Goal: Information Seeking & Learning: Learn about a topic

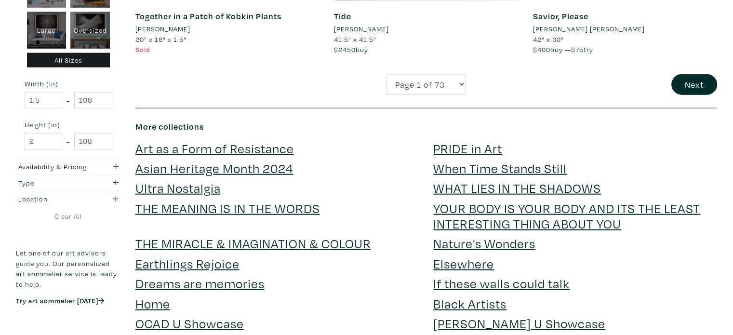
scroll to position [2168, 0]
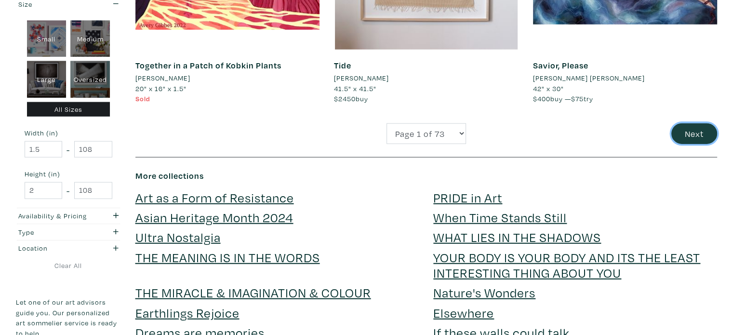
click at [693, 132] on button "Next" at bounding box center [694, 133] width 46 height 21
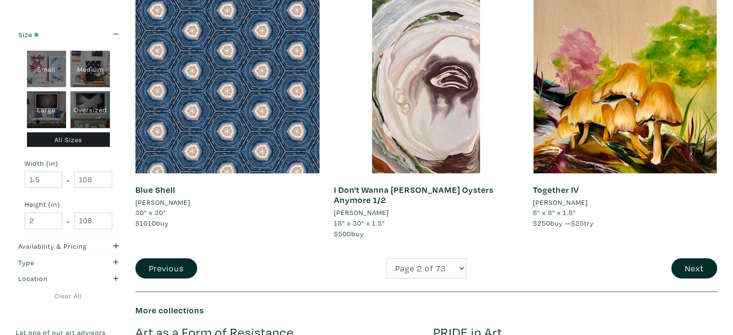
scroll to position [2072, 0]
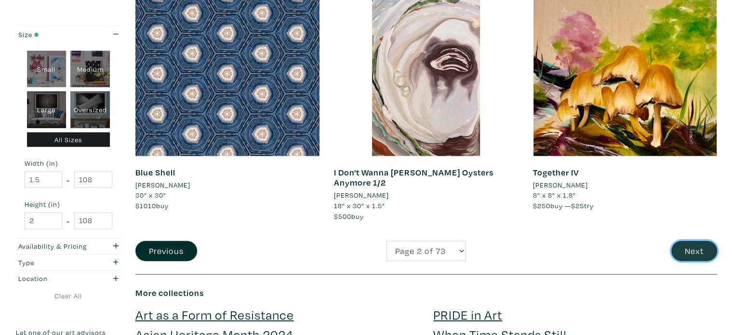
click at [688, 242] on button "Next" at bounding box center [694, 251] width 46 height 21
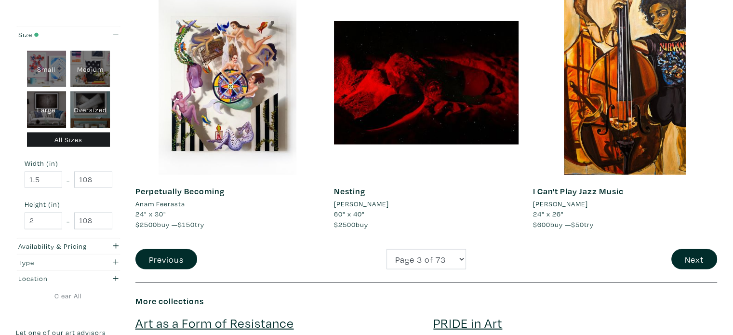
scroll to position [2023, 0]
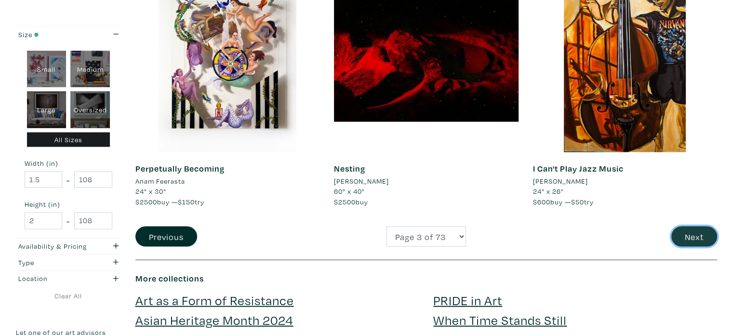
click at [698, 238] on button "Next" at bounding box center [694, 236] width 46 height 21
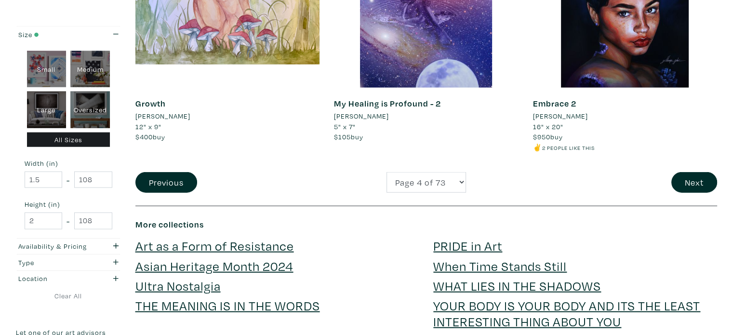
scroll to position [2120, 0]
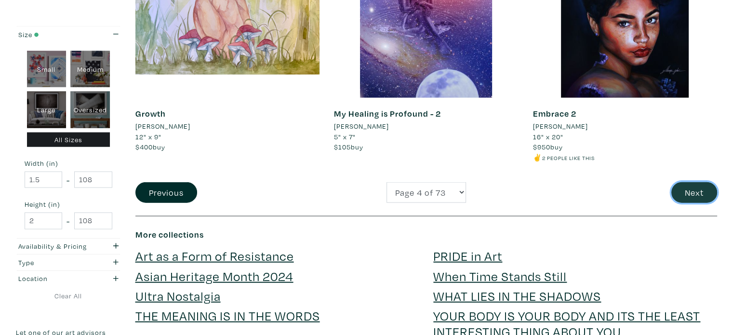
click at [695, 190] on button "Next" at bounding box center [694, 192] width 46 height 21
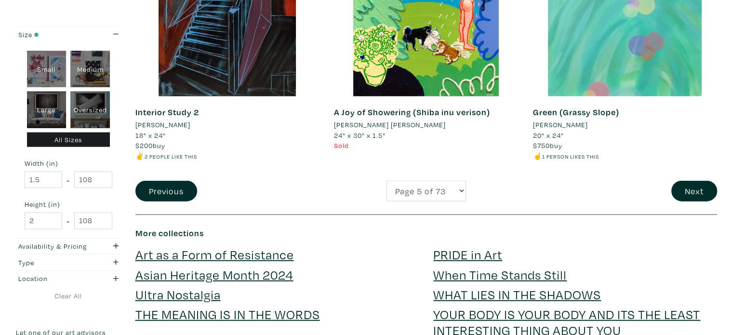
scroll to position [2216, 0]
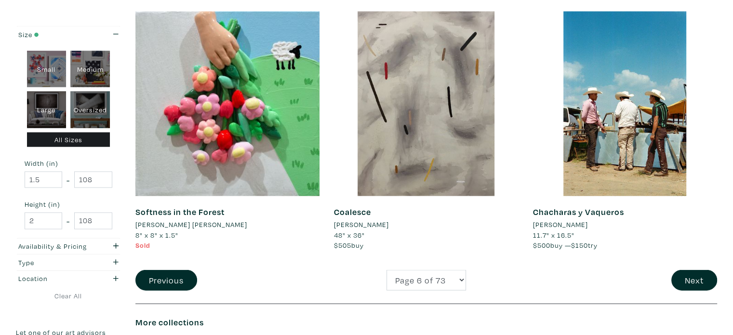
scroll to position [2023, 0]
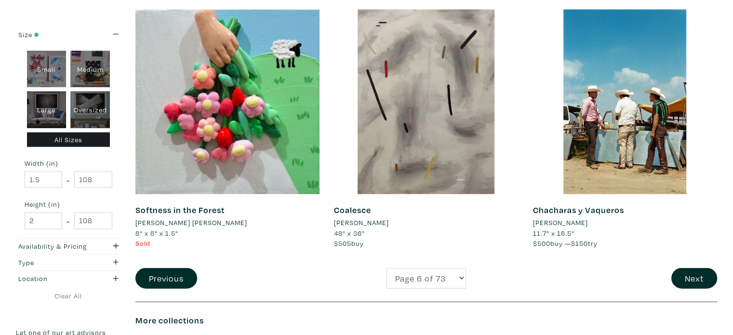
click at [164, 224] on li "ESTHER DOË KIM" at bounding box center [191, 222] width 112 height 11
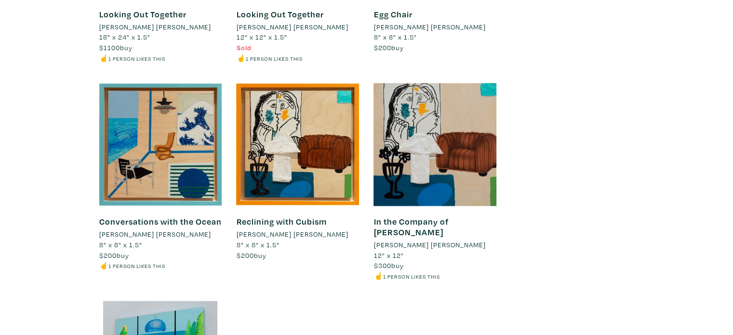
scroll to position [5201, 0]
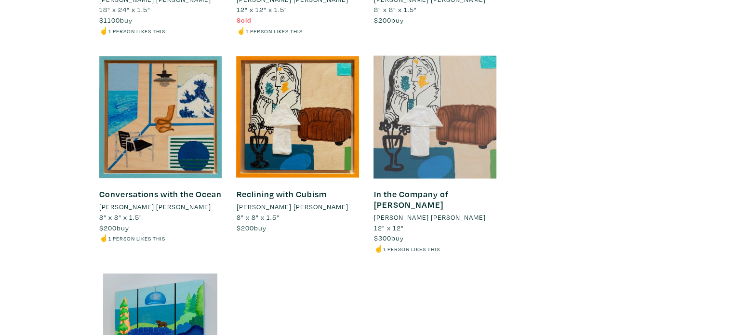
click at [439, 130] on div at bounding box center [434, 116] width 123 height 123
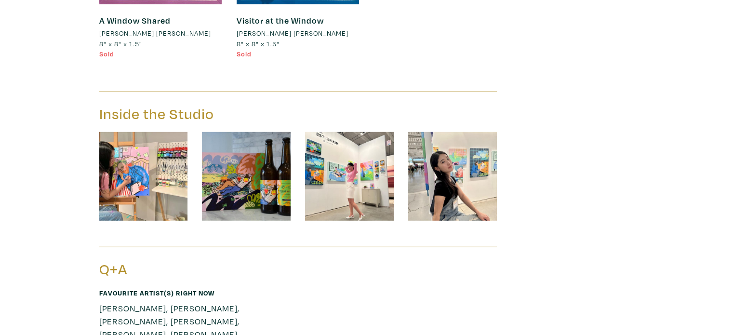
scroll to position [6405, 0]
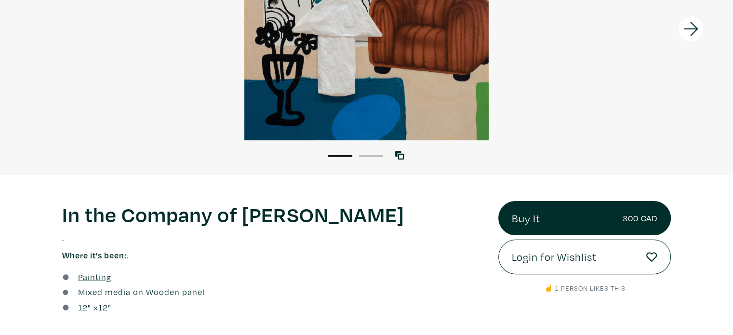
scroll to position [48, 0]
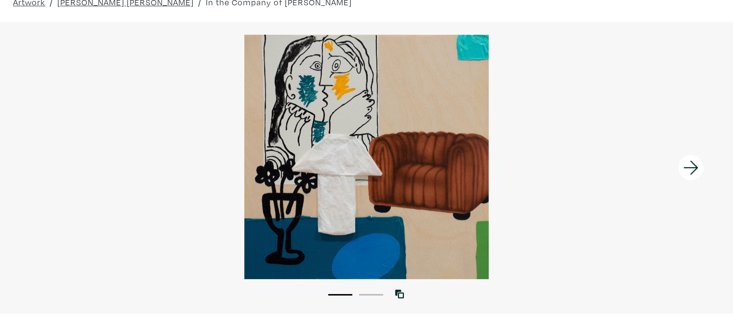
click at [688, 168] on icon at bounding box center [690, 167] width 14 height 14
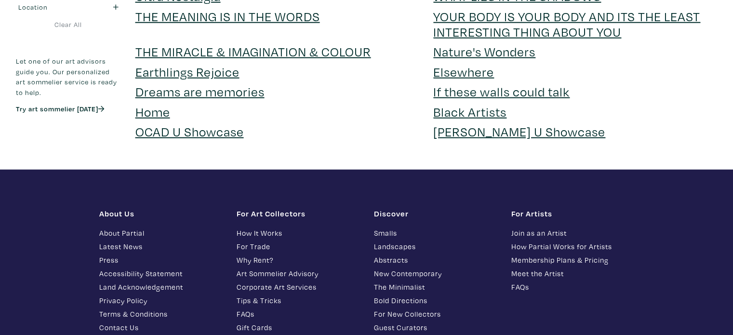
scroll to position [2023, 0]
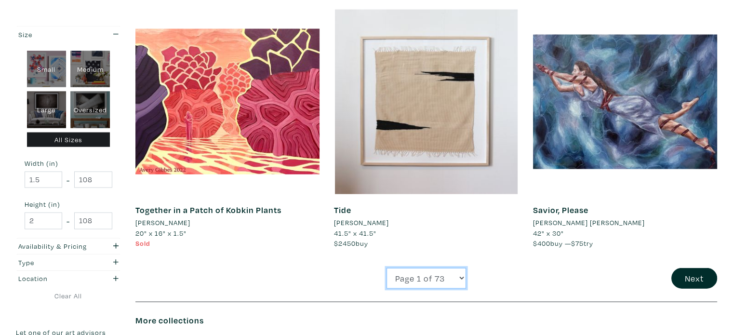
click at [453, 284] on select "Page 1 of 73 Page 2 of 73 Page 3 of 73 Page 4 of 73 Page 5 of 73 Page 6 of 73 P…" at bounding box center [425, 278] width 79 height 21
select select "8"
click at [386, 268] on select "Page 1 of 73 Page 2 of 73 Page 3 of 73 Page 4 of 73 Page 5 of 73 Page 6 of 73 P…" at bounding box center [425, 278] width 79 height 21
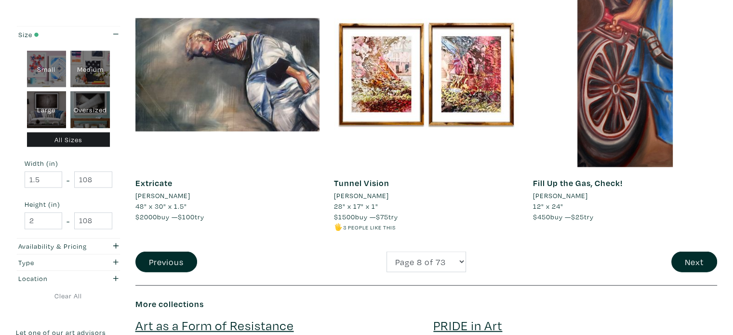
scroll to position [2072, 0]
click at [698, 264] on button "Next" at bounding box center [694, 261] width 46 height 21
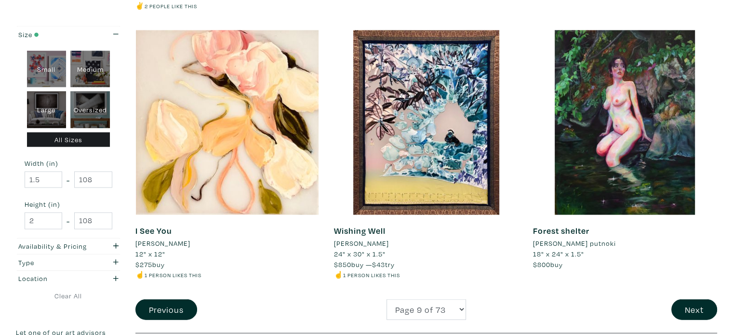
scroll to position [2072, 0]
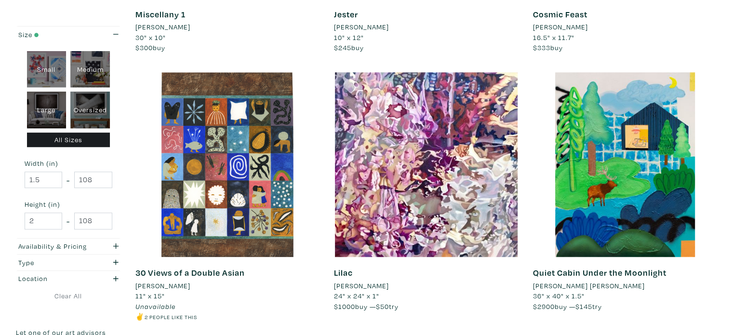
scroll to position [674, 0]
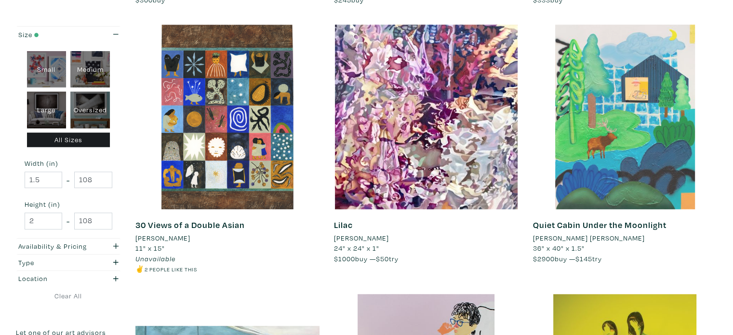
click at [659, 186] on div at bounding box center [625, 117] width 185 height 185
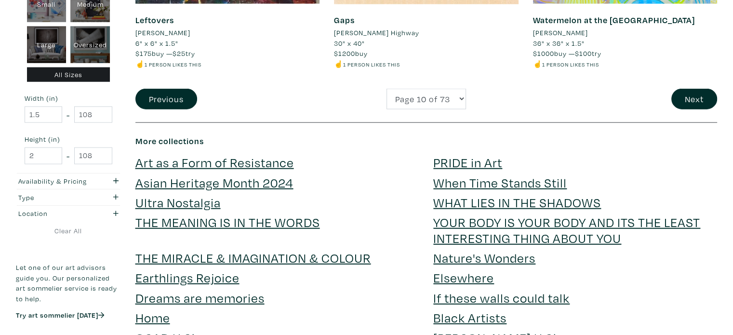
scroll to position [2216, 0]
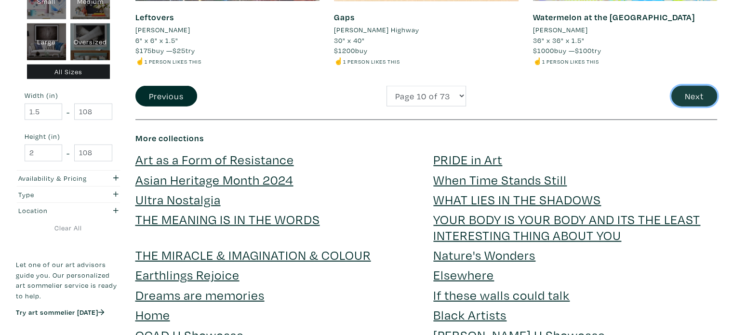
click at [686, 100] on button "Next" at bounding box center [694, 96] width 46 height 21
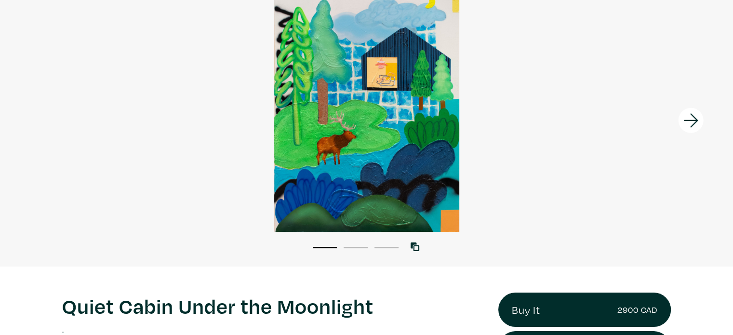
scroll to position [96, 0]
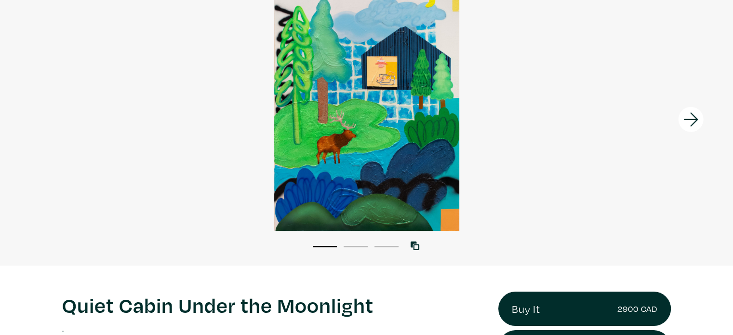
click at [692, 119] on icon at bounding box center [690, 119] width 14 height 14
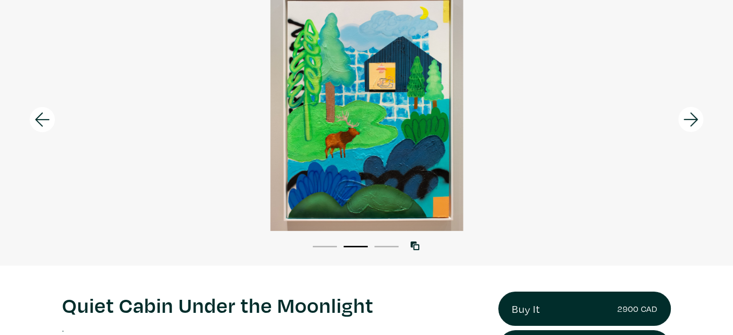
click at [691, 119] on icon at bounding box center [690, 119] width 14 height 14
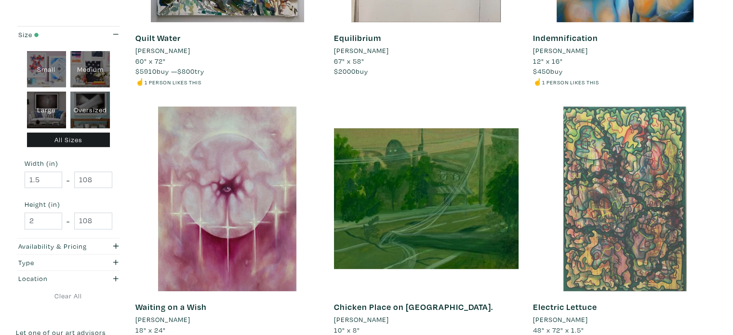
scroll to position [337, 0]
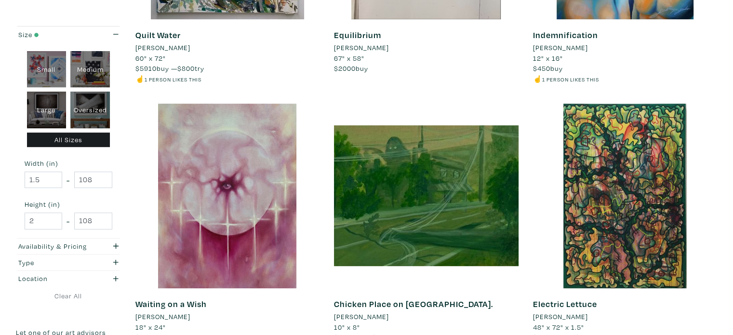
click at [449, 308] on link "Chicken Place on [GEOGRAPHIC_DATA]." at bounding box center [413, 303] width 159 height 11
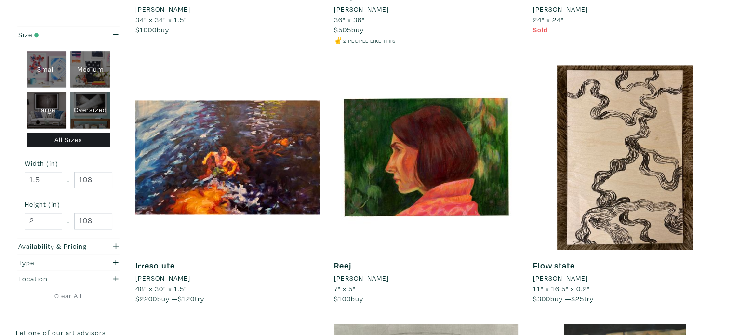
scroll to position [1445, 0]
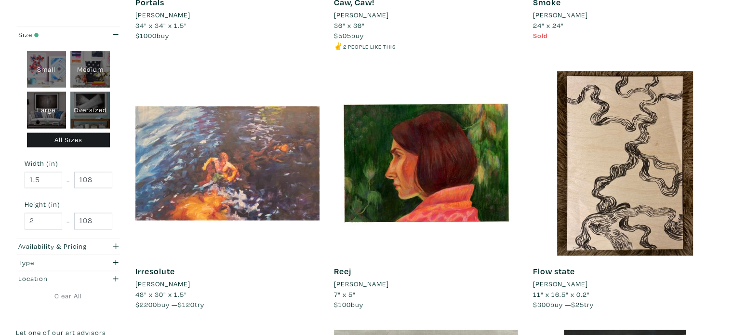
click at [299, 167] on div at bounding box center [227, 163] width 185 height 185
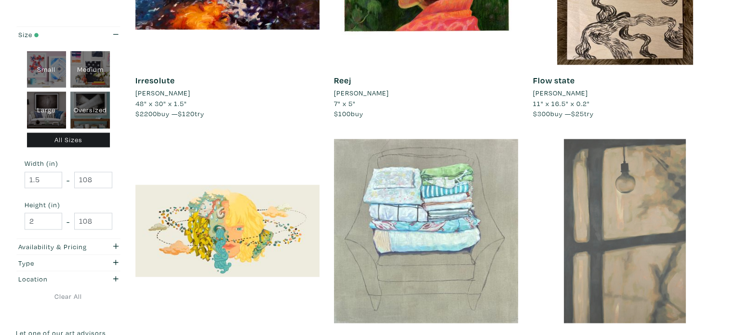
scroll to position [1734, 0]
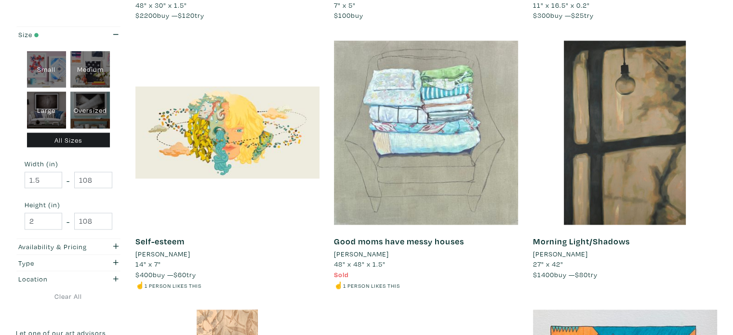
click at [378, 252] on li "[PERSON_NAME]" at bounding box center [361, 253] width 55 height 11
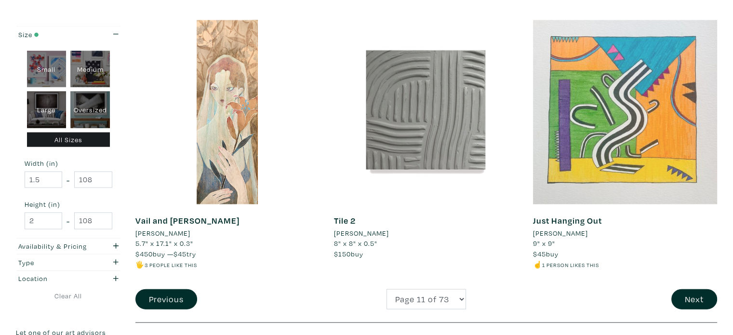
scroll to position [2072, 0]
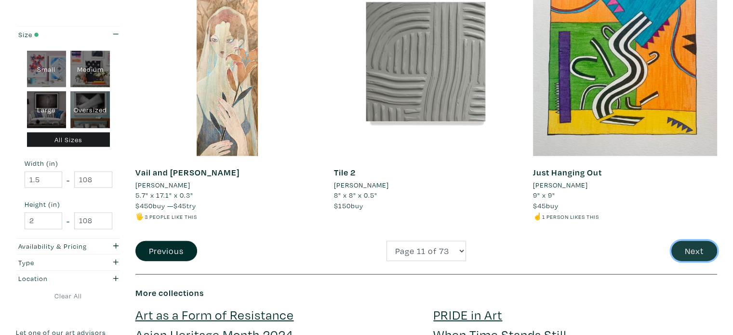
click at [693, 249] on button "Next" at bounding box center [694, 251] width 46 height 21
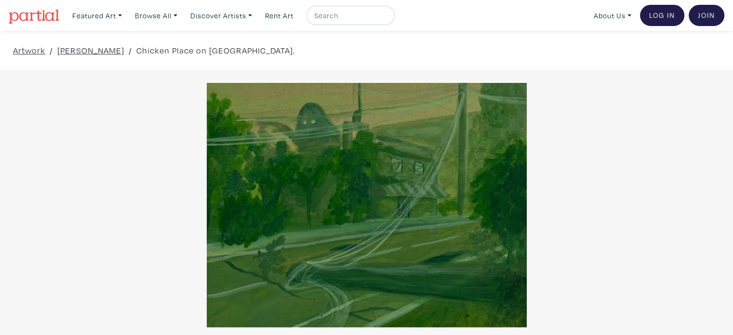
click at [586, 186] on div at bounding box center [366, 205] width 733 height 244
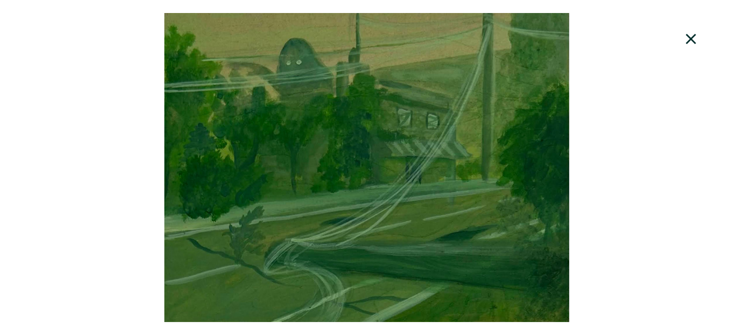
click at [686, 39] on icon at bounding box center [690, 39] width 33 height 26
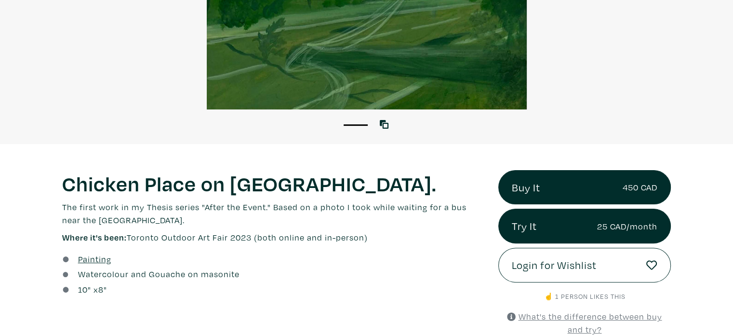
scroll to position [241, 0]
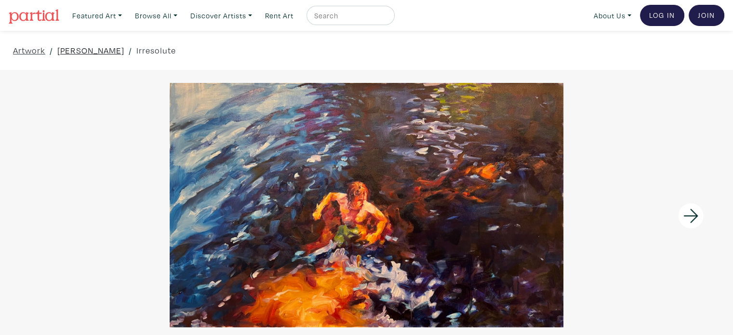
click at [106, 50] on link "[PERSON_NAME]" at bounding box center [90, 50] width 67 height 13
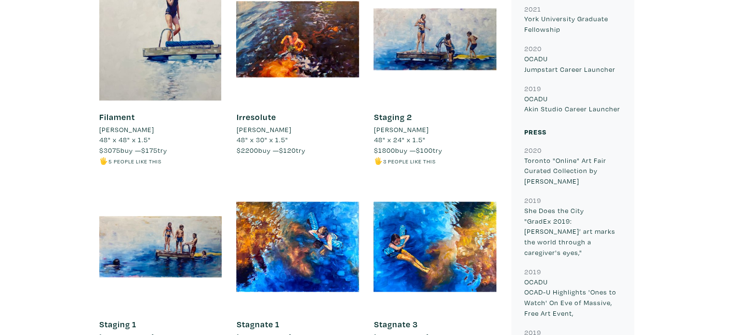
scroll to position [1975, 0]
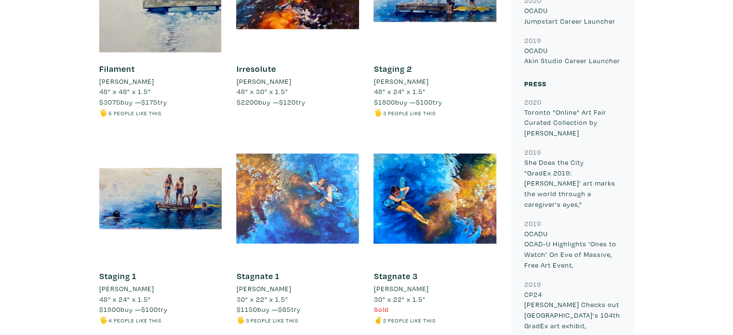
click at [302, 186] on div at bounding box center [297, 198] width 123 height 123
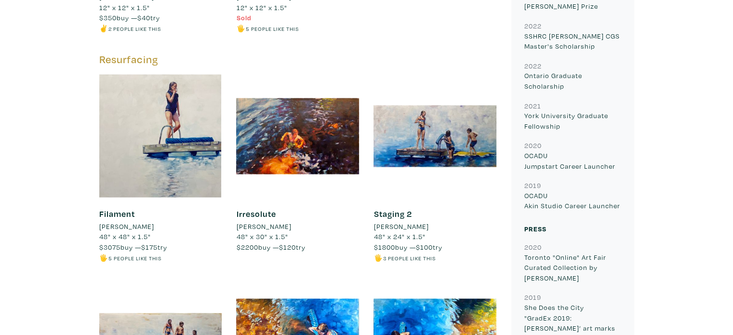
scroll to position [1831, 0]
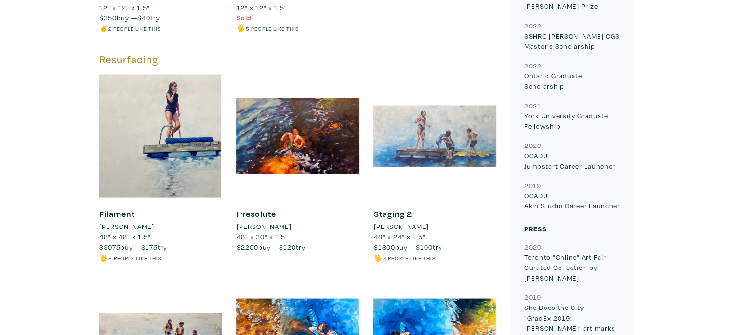
click at [445, 113] on div at bounding box center [434, 135] width 123 height 123
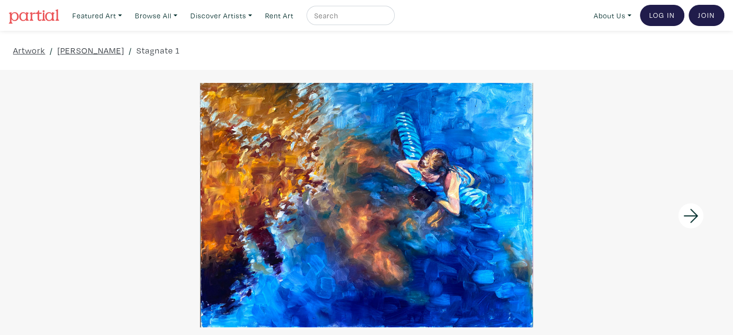
click at [686, 216] on icon at bounding box center [690, 216] width 14 height 14
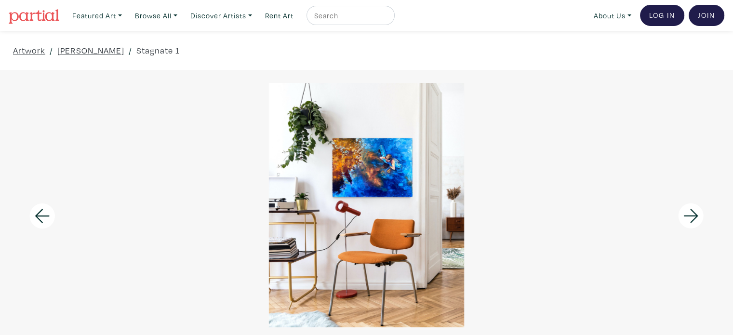
click at [686, 216] on icon at bounding box center [690, 216] width 14 height 14
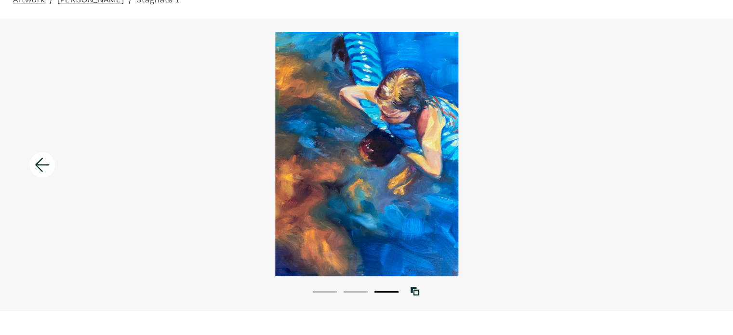
scroll to position [48, 0]
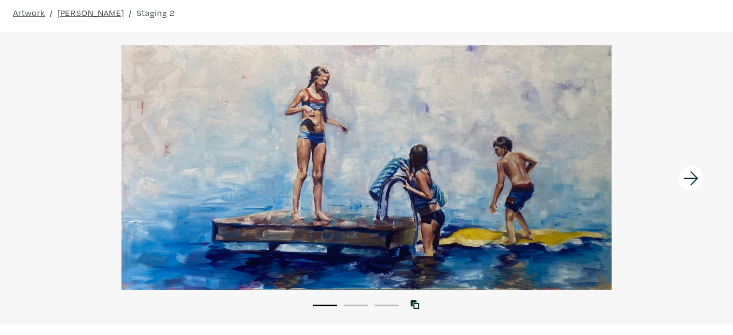
scroll to position [48, 0]
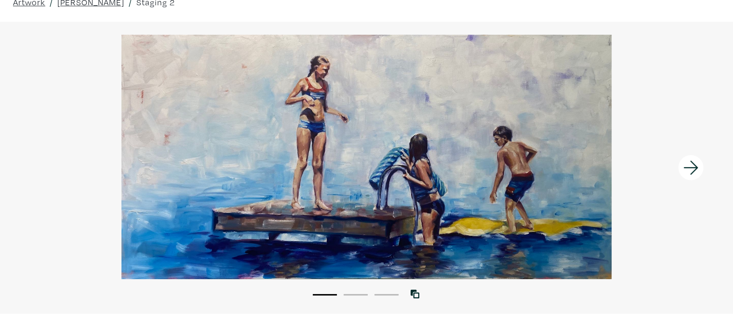
click at [689, 164] on icon at bounding box center [690, 168] width 33 height 26
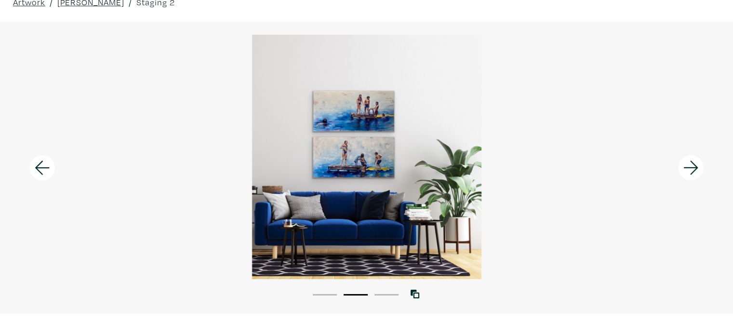
click at [689, 164] on icon at bounding box center [690, 168] width 33 height 26
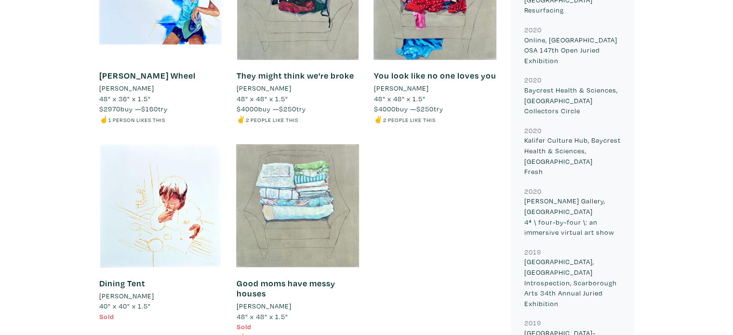
scroll to position [867, 0]
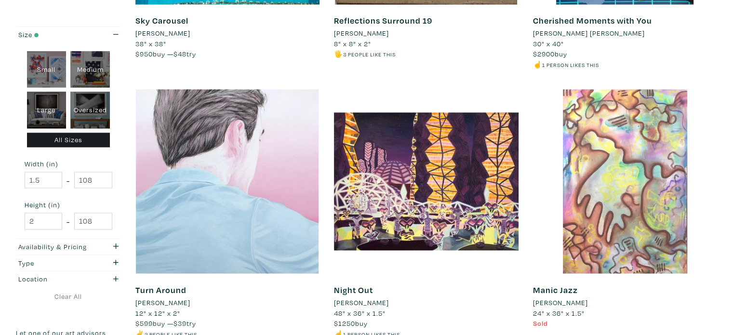
scroll to position [1734, 0]
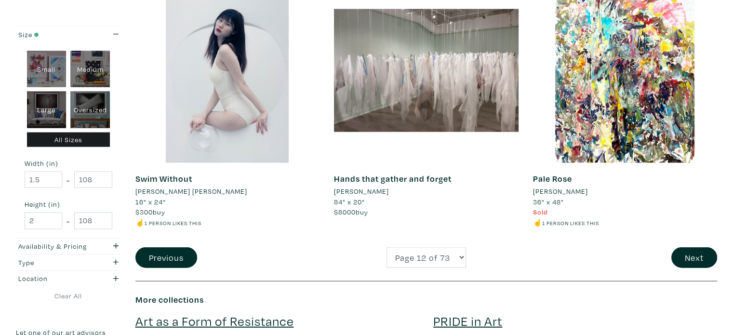
scroll to position [2072, 0]
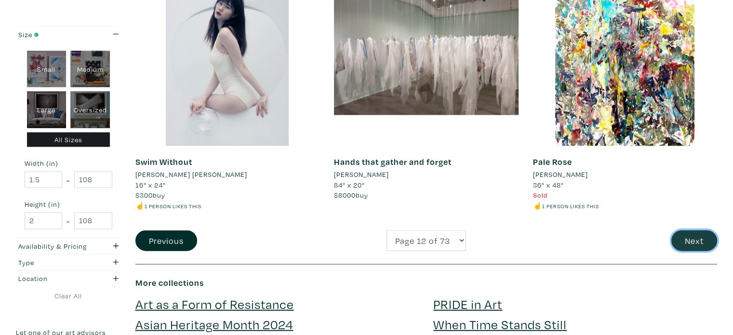
click at [700, 239] on button "Next" at bounding box center [694, 240] width 46 height 21
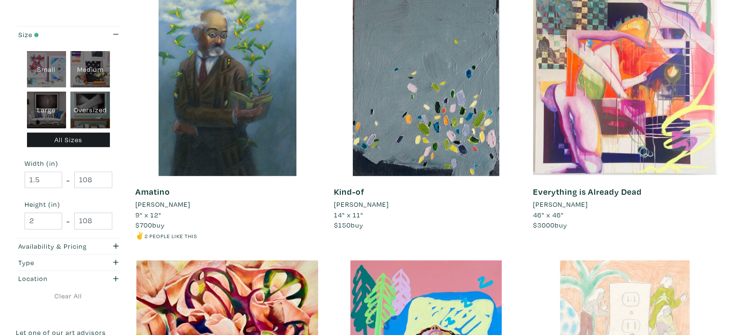
scroll to position [434, 0]
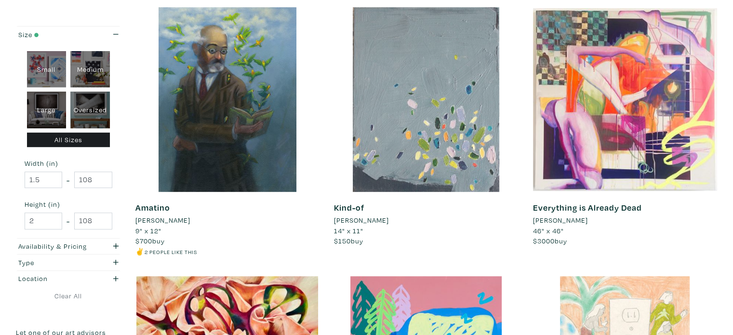
click at [478, 150] on div at bounding box center [426, 99] width 185 height 185
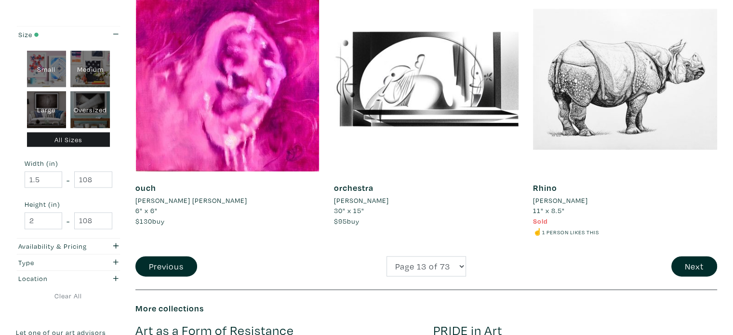
scroll to position [2072, 0]
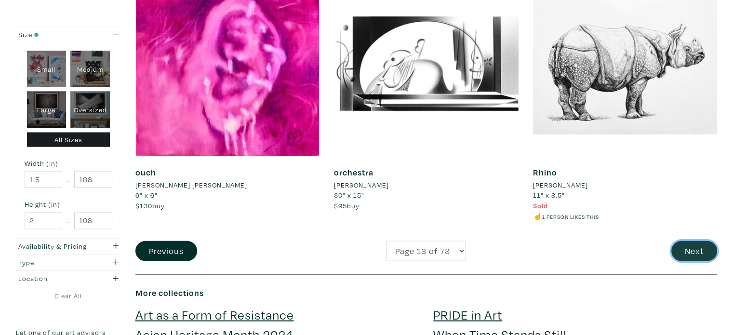
click at [689, 247] on button "Next" at bounding box center [694, 251] width 46 height 21
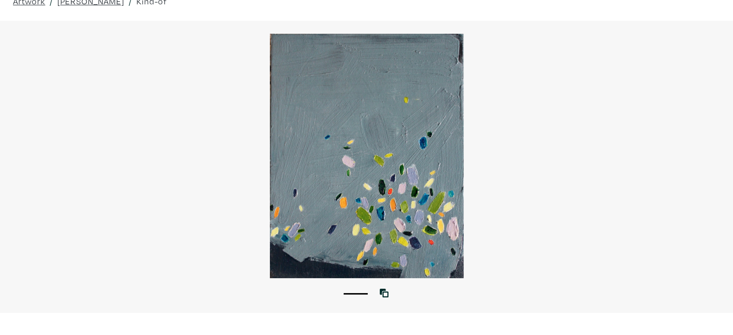
scroll to position [48, 0]
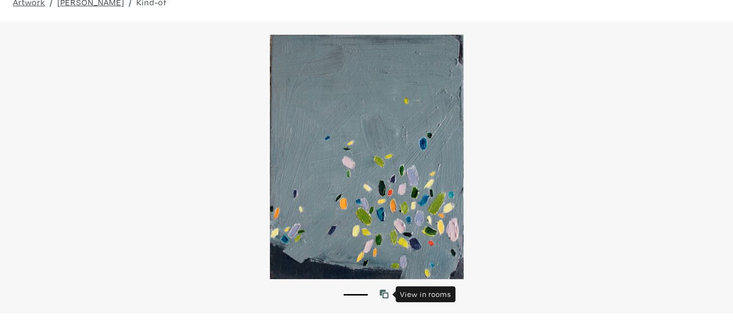
click at [382, 293] on icon at bounding box center [384, 294] width 9 height 9
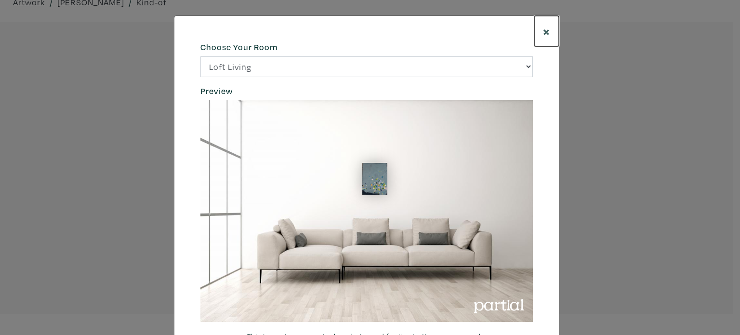
click at [543, 29] on span "×" at bounding box center [546, 31] width 7 height 17
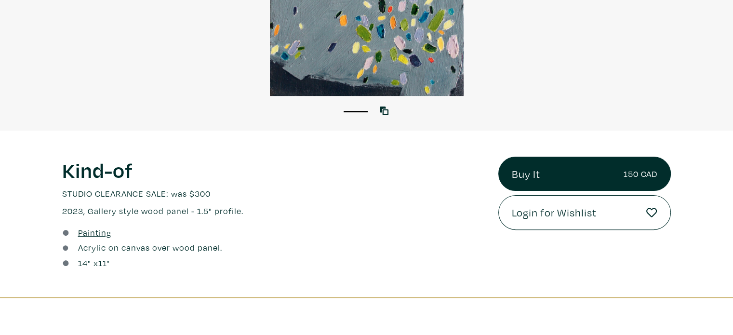
scroll to position [241, 0]
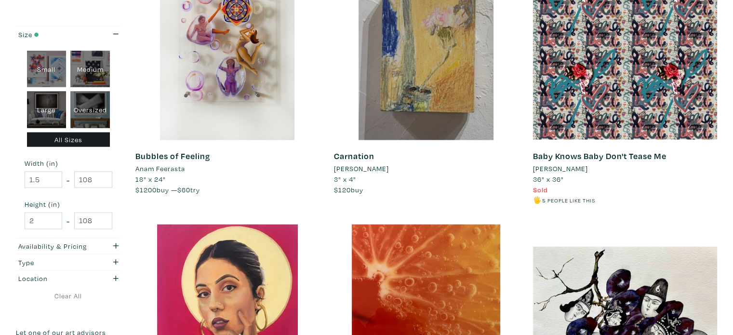
scroll to position [2072, 0]
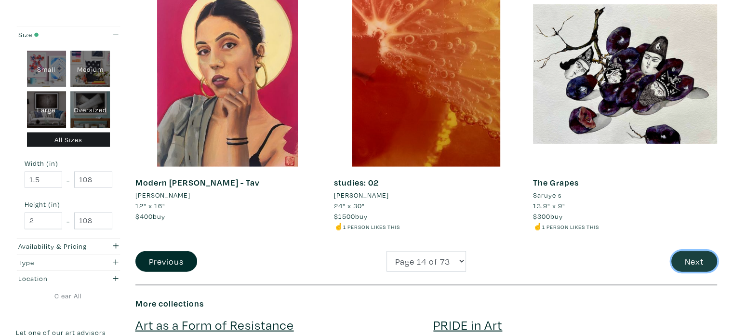
click at [686, 261] on button "Next" at bounding box center [694, 261] width 46 height 21
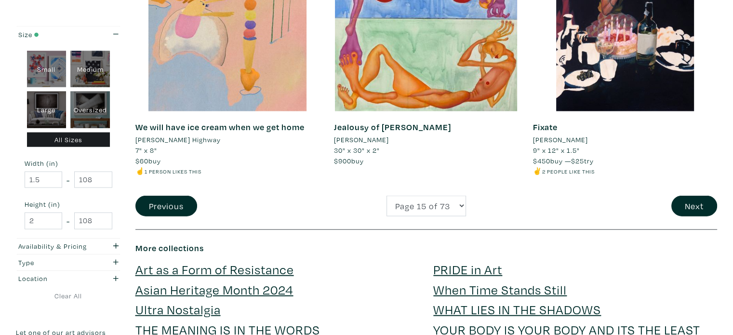
scroll to position [2120, 0]
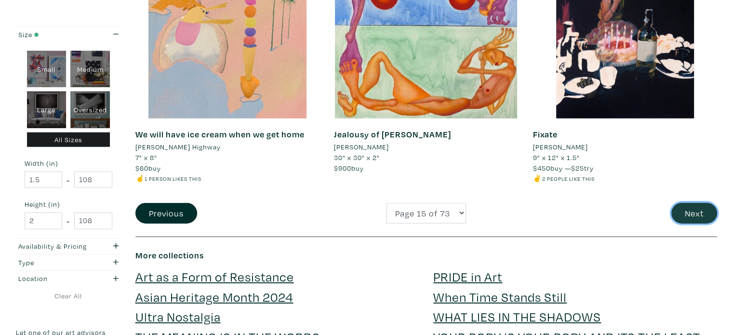
click at [685, 217] on button "Next" at bounding box center [694, 213] width 46 height 21
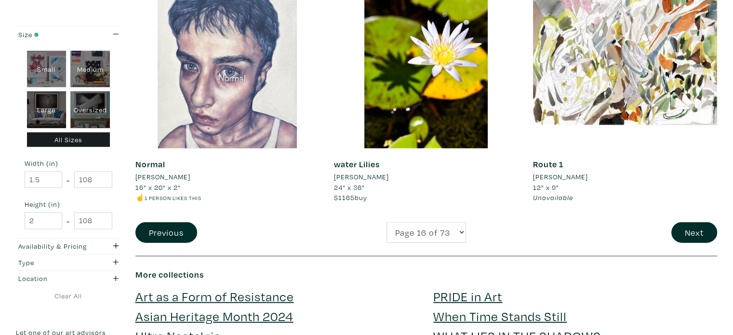
scroll to position [2072, 0]
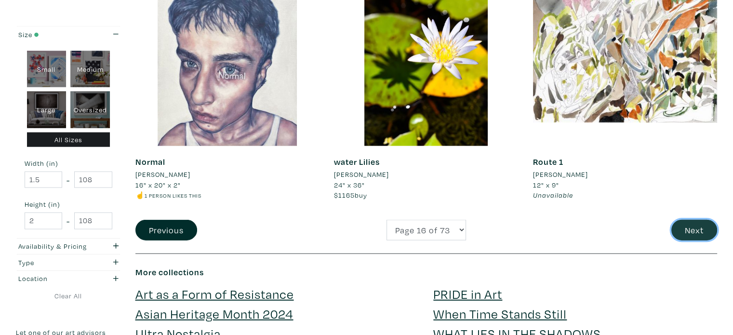
click at [681, 230] on button "Next" at bounding box center [694, 230] width 46 height 21
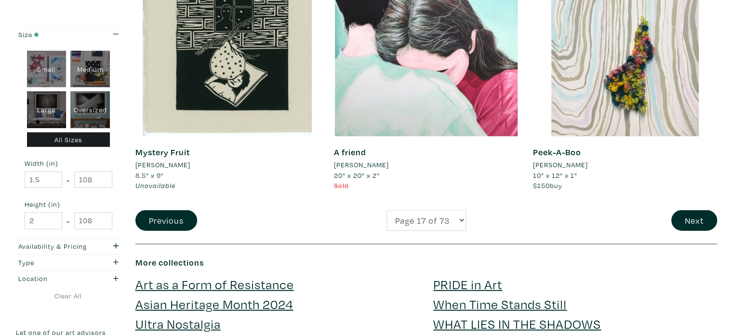
scroll to position [2072, 0]
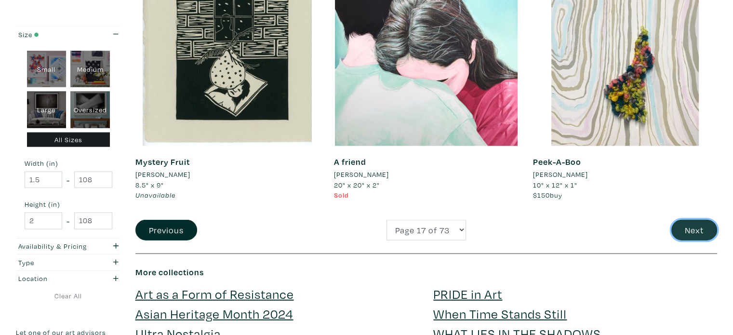
click at [688, 231] on button "Next" at bounding box center [694, 230] width 46 height 21
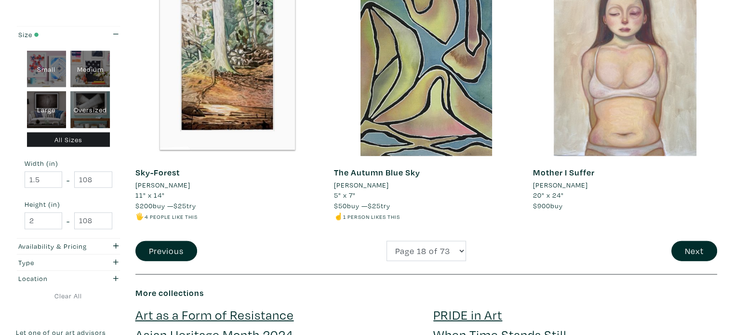
scroll to position [2023, 0]
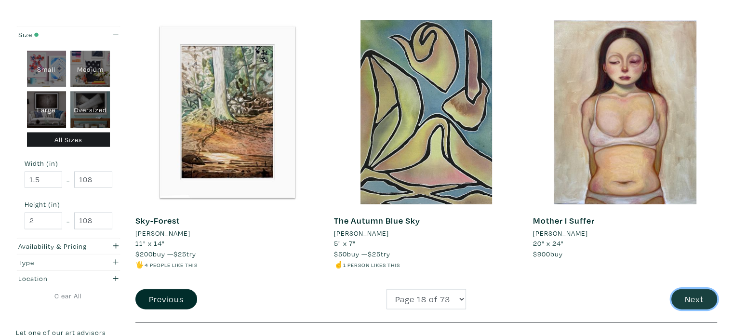
click at [678, 296] on button "Next" at bounding box center [694, 299] width 46 height 21
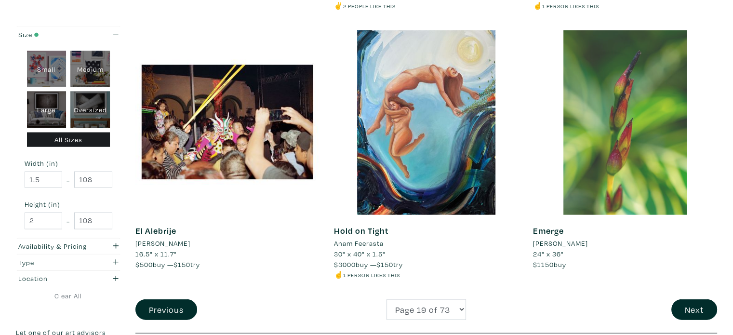
scroll to position [2072, 0]
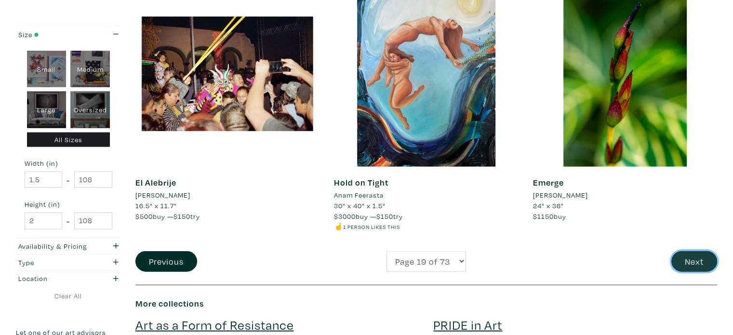
click at [699, 265] on button "Next" at bounding box center [694, 261] width 46 height 21
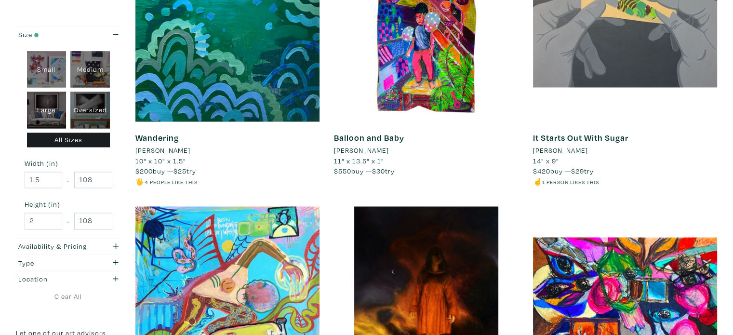
scroll to position [1590, 0]
